Goal: Information Seeking & Learning: Understand process/instructions

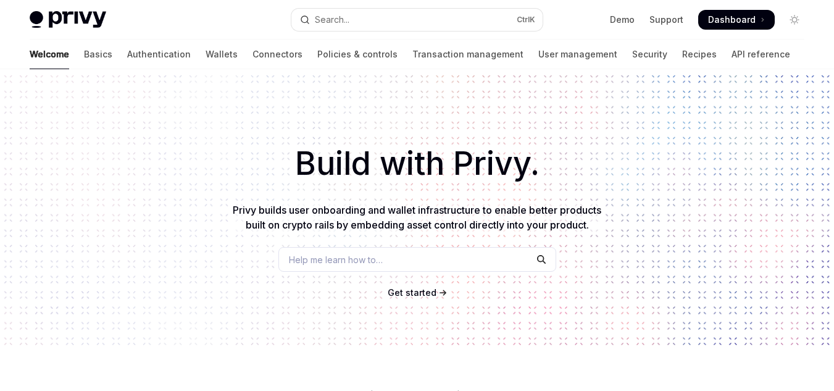
type textarea "*"
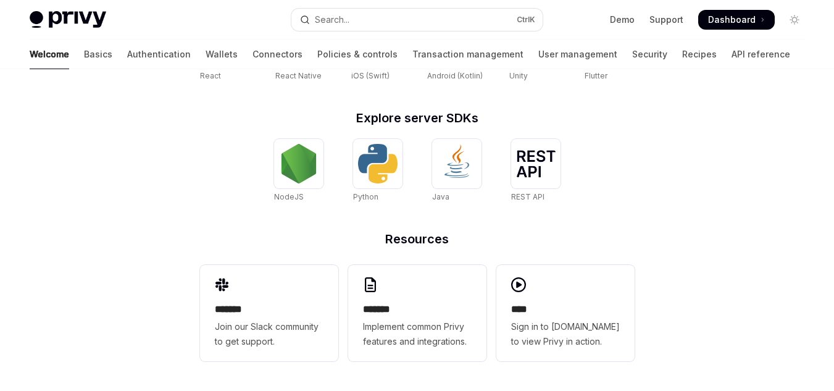
scroll to position [468, 0]
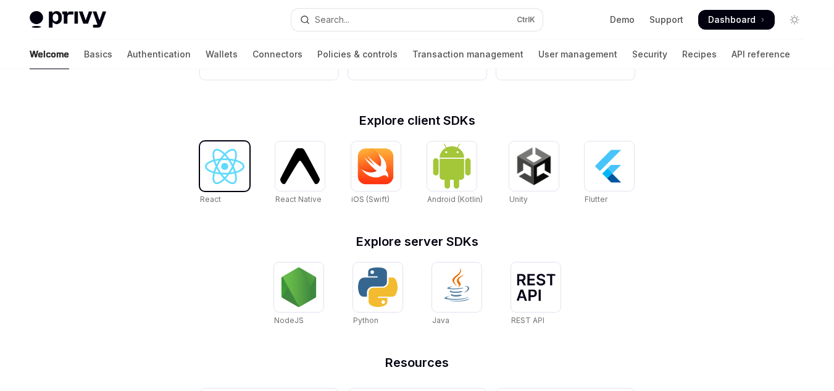
click at [240, 172] on img at bounding box center [225, 166] width 40 height 35
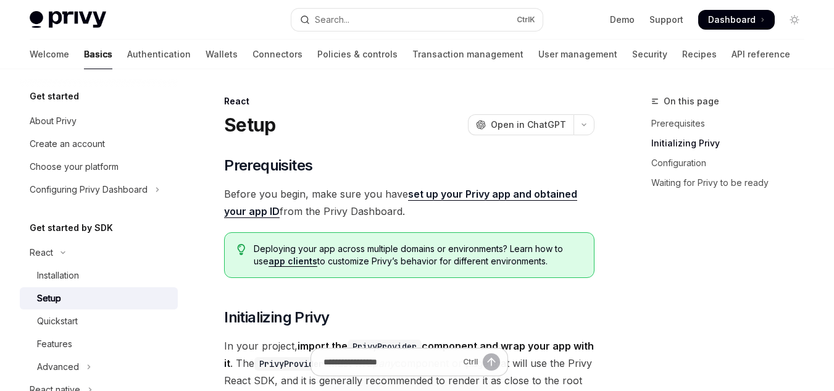
scroll to position [247, 0]
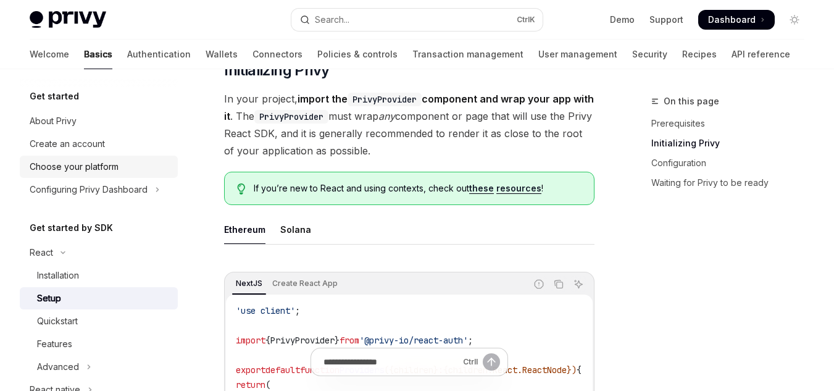
type textarea "*"
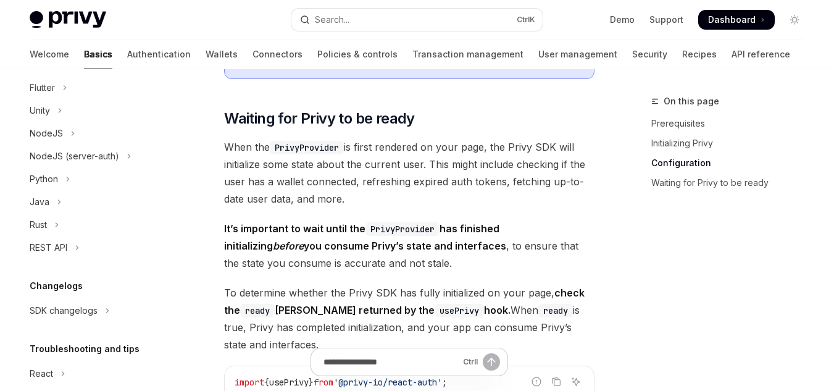
scroll to position [1421, 0]
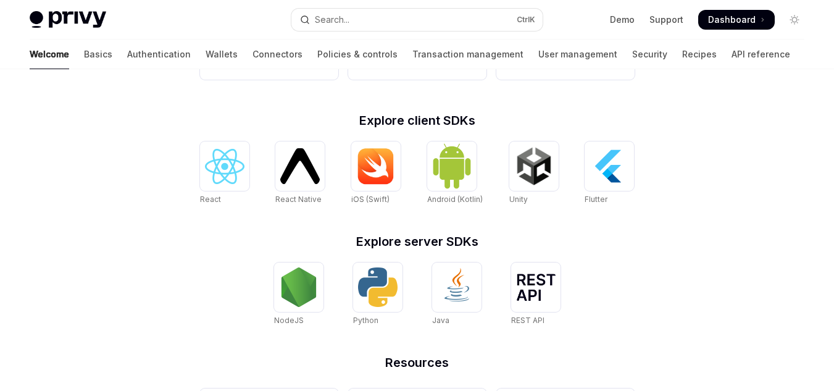
click at [762, 230] on div "**********" at bounding box center [417, 58] width 834 height 913
